Goal: Information Seeking & Learning: Learn about a topic

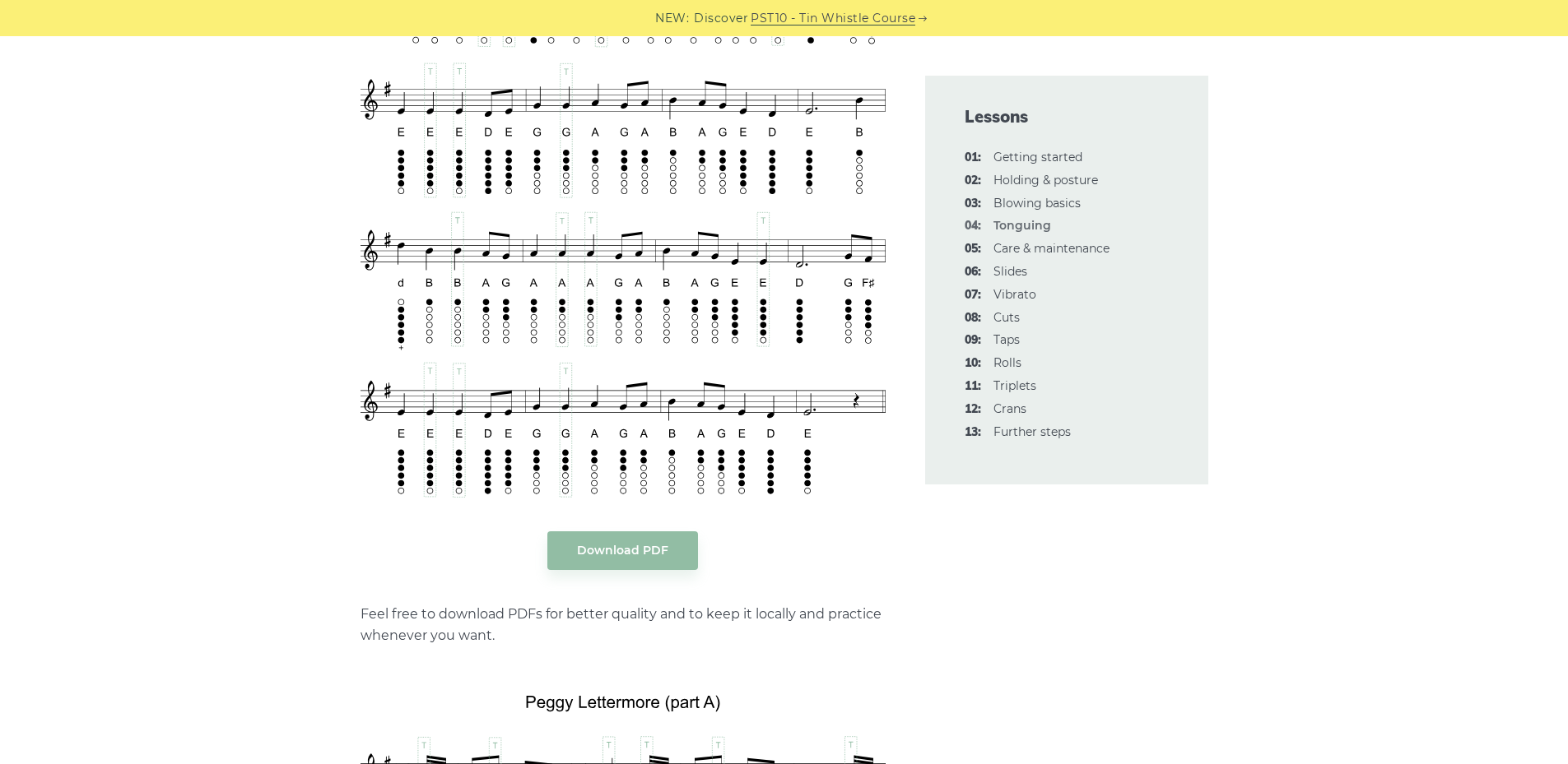
scroll to position [3044, 0]
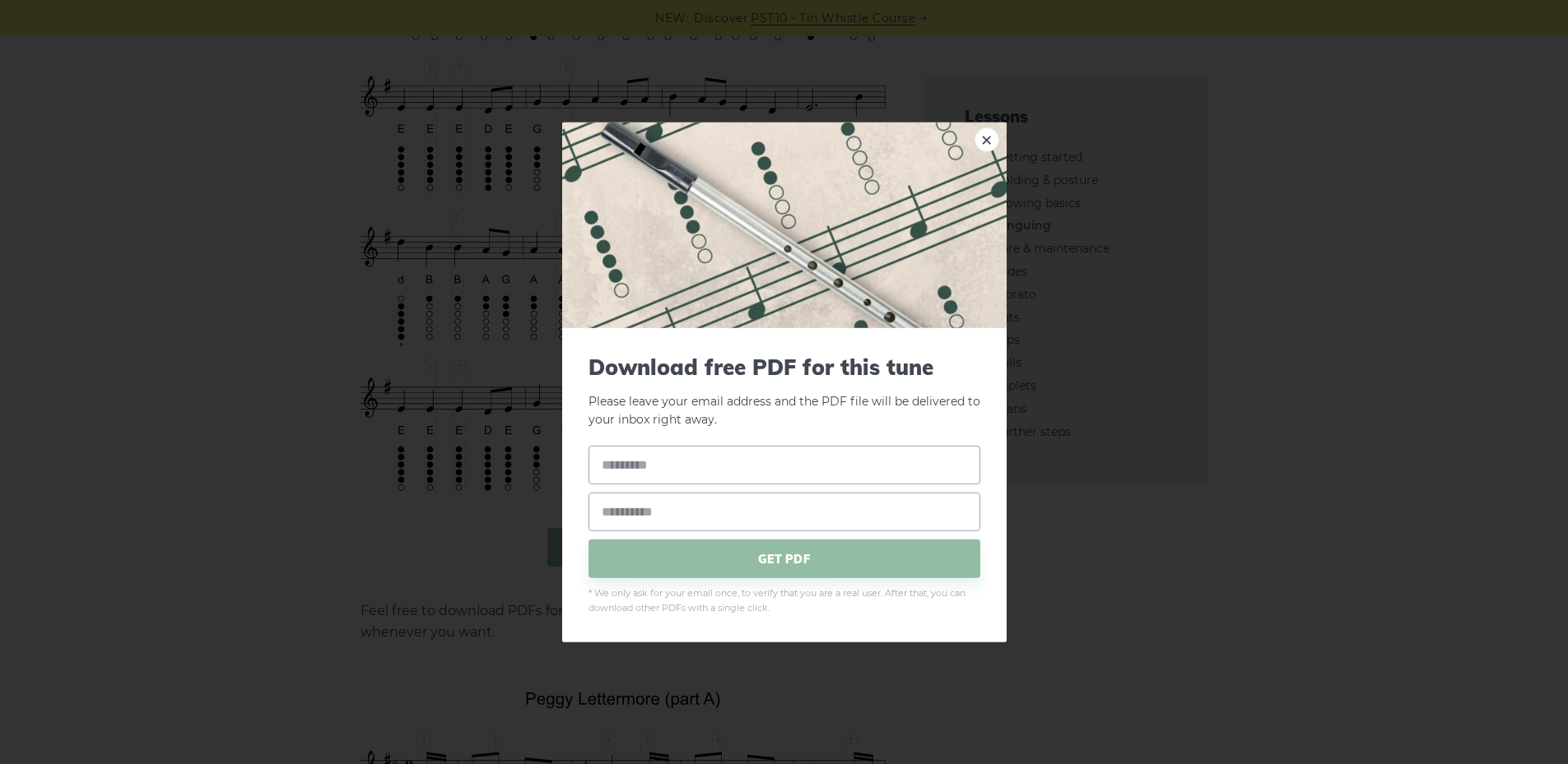
click at [646, 549] on body "NEW: Discover PST10 - Tin Whistle Course Lessons Fingering Charts Tabs & Notes …" at bounding box center [784, 774] width 1568 height 7635
click at [987, 136] on link "×" at bounding box center [986, 139] width 24 height 24
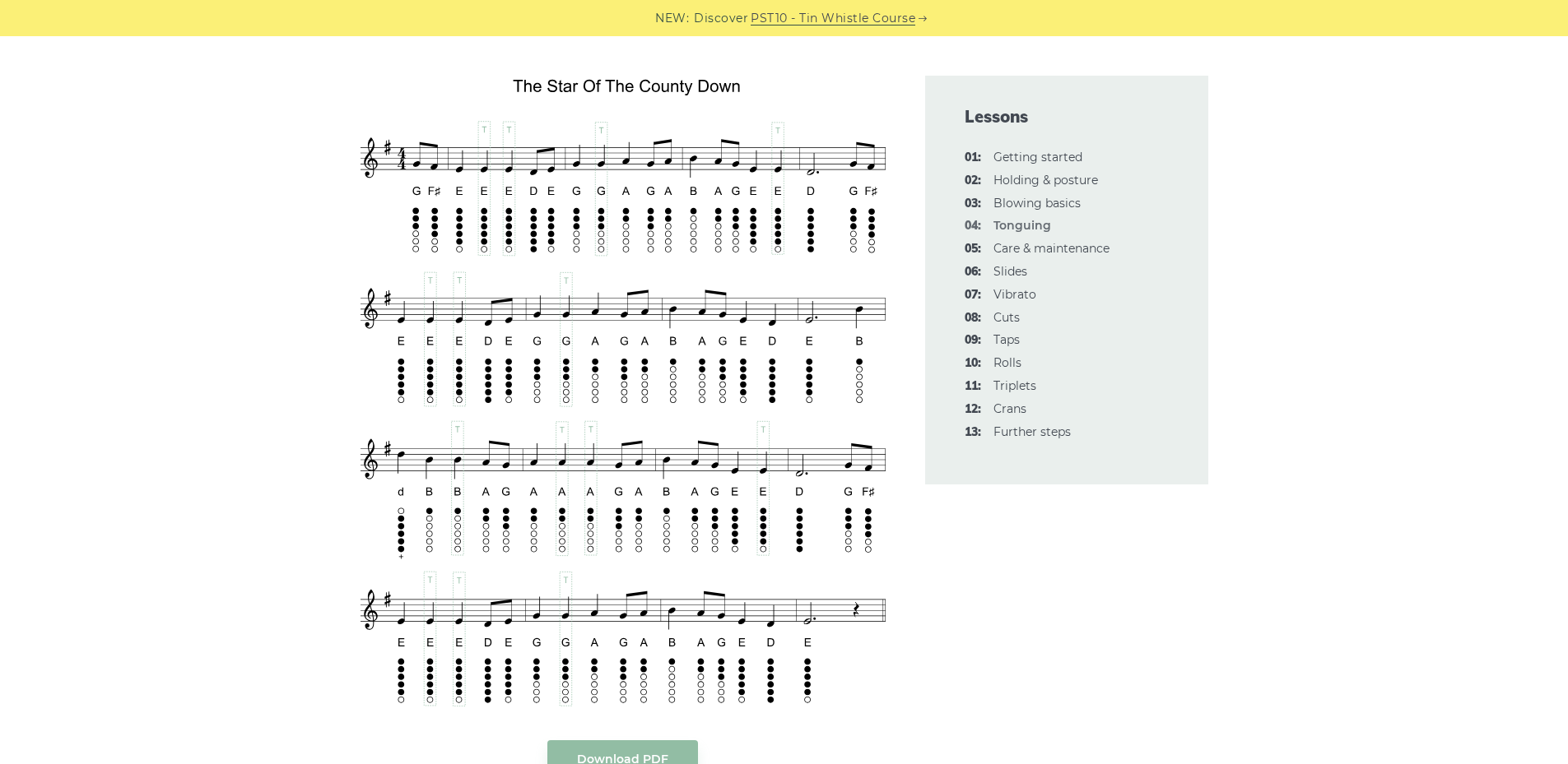
scroll to position [2822, 0]
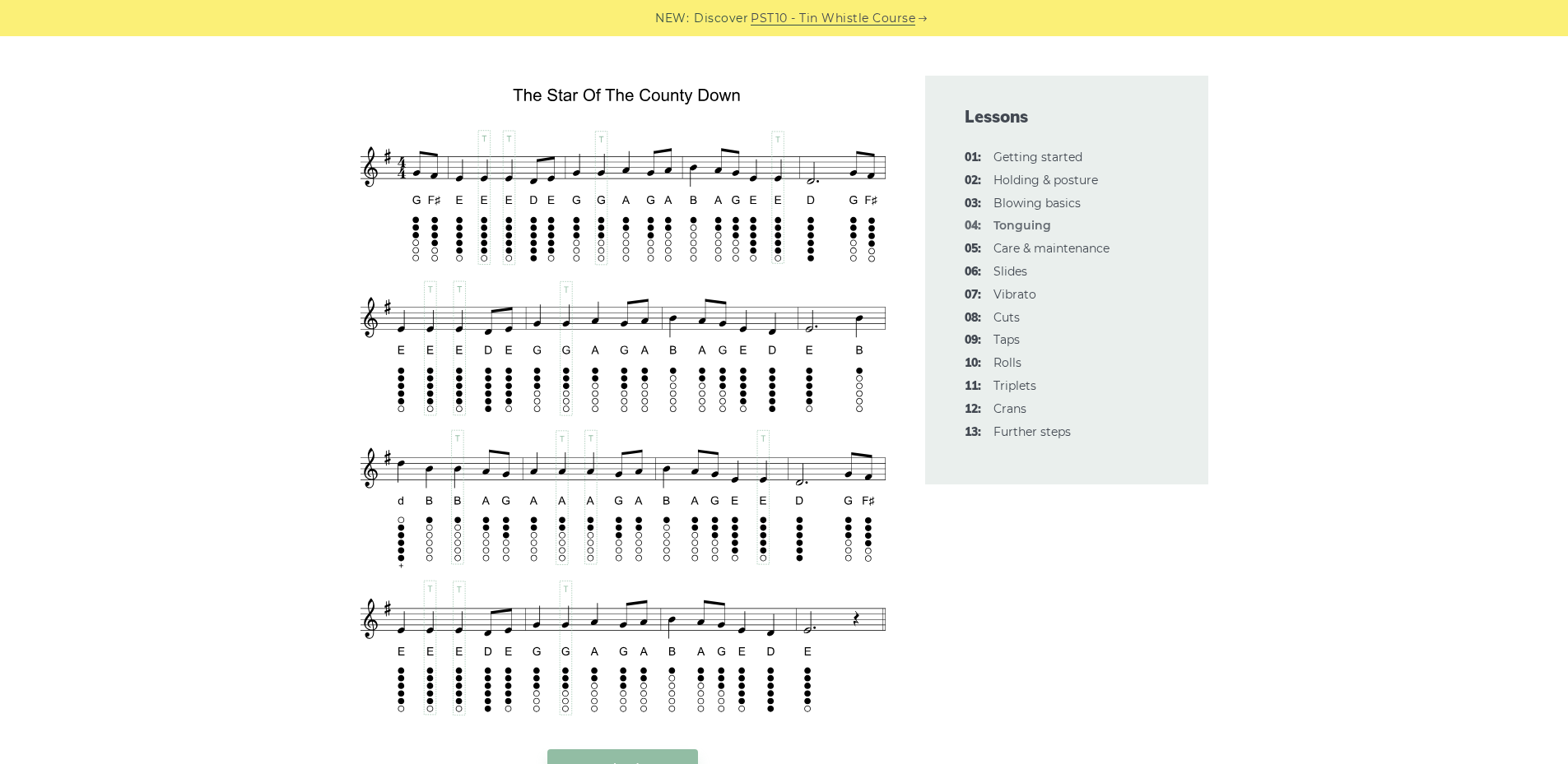
click at [316, 77] on div "In this lesson, talk about how (and where) to properly use your tongue while pl…" at bounding box center [784, 752] width 968 height 6205
click at [104, 224] on div "In this lesson, talk about how (and where) to properly use your tongue while pl…" at bounding box center [784, 752] width 1568 height 6205
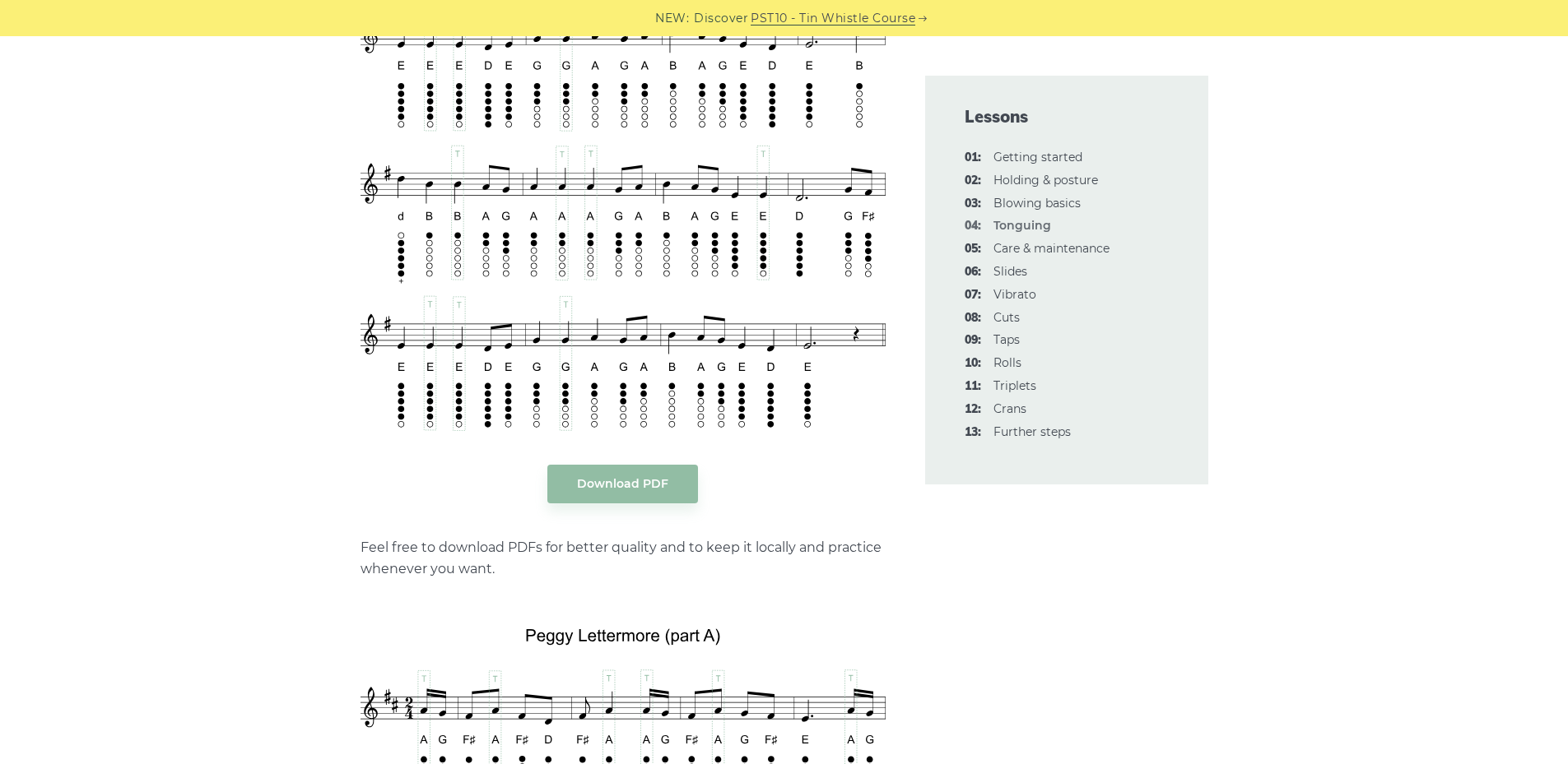
scroll to position [2904, 0]
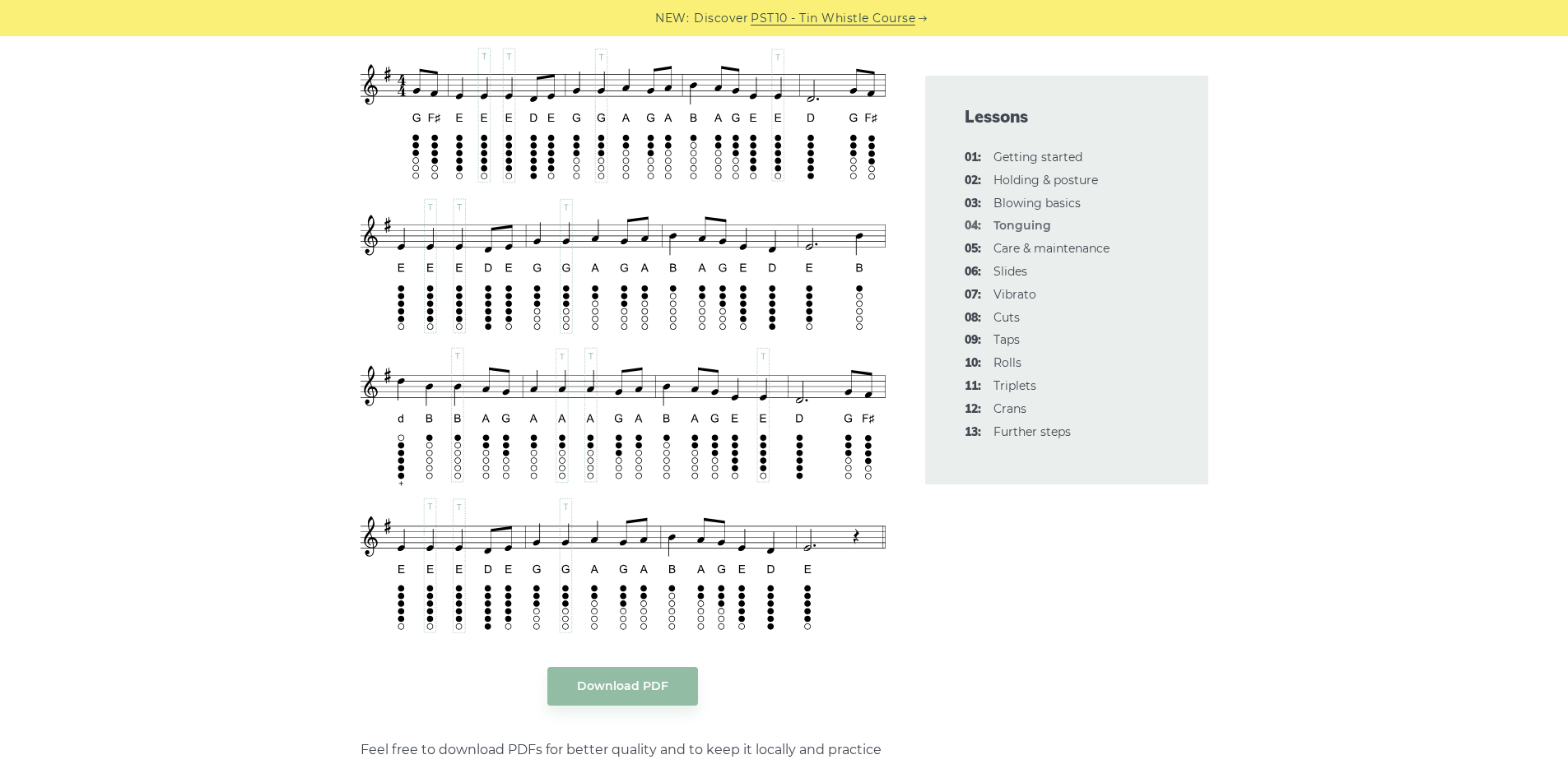
click at [798, 20] on link "PST10 - Tin Whistle Course" at bounding box center [832, 18] width 164 height 19
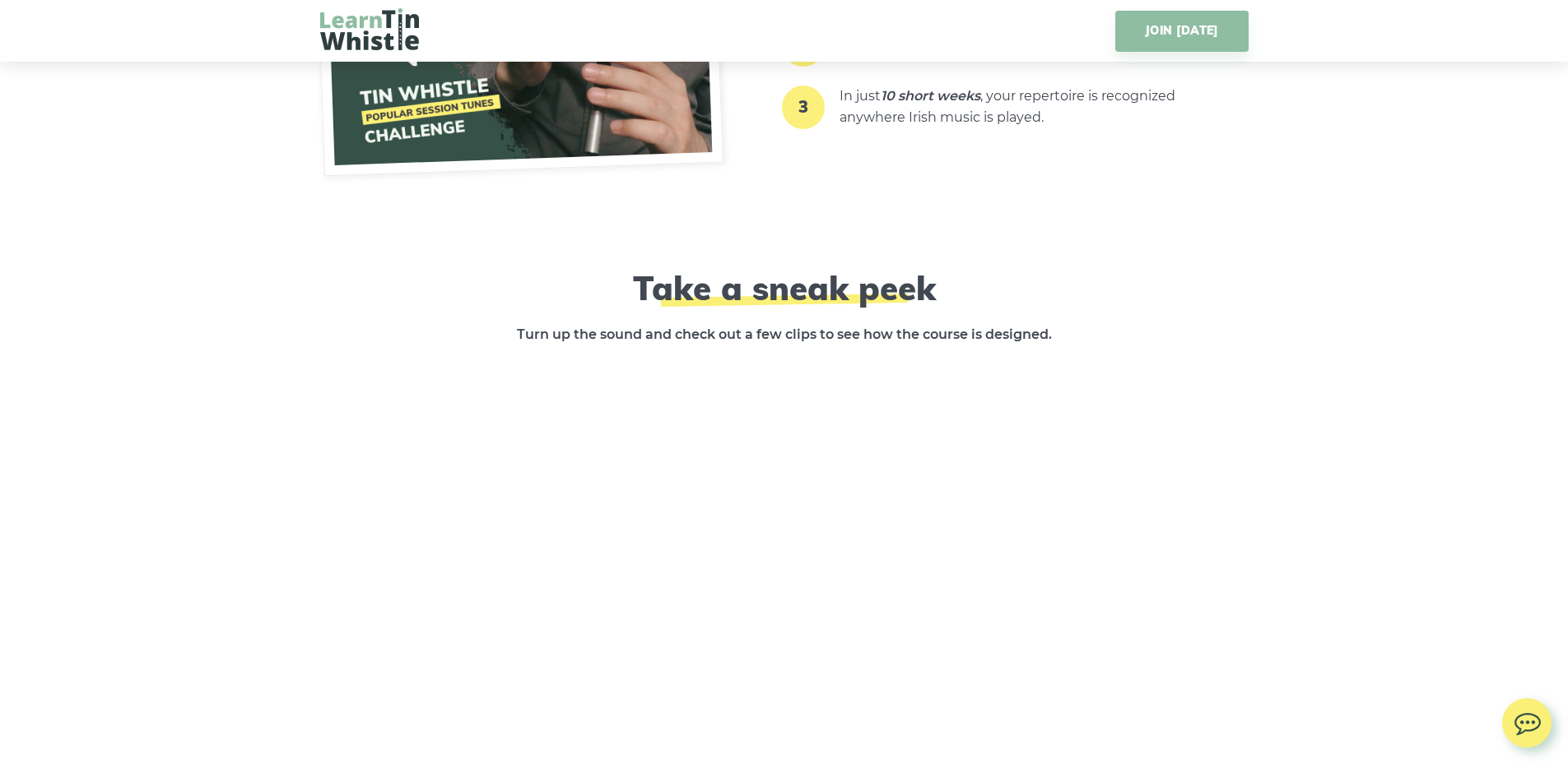
scroll to position [2385, 0]
